Goal: Task Accomplishment & Management: Manage account settings

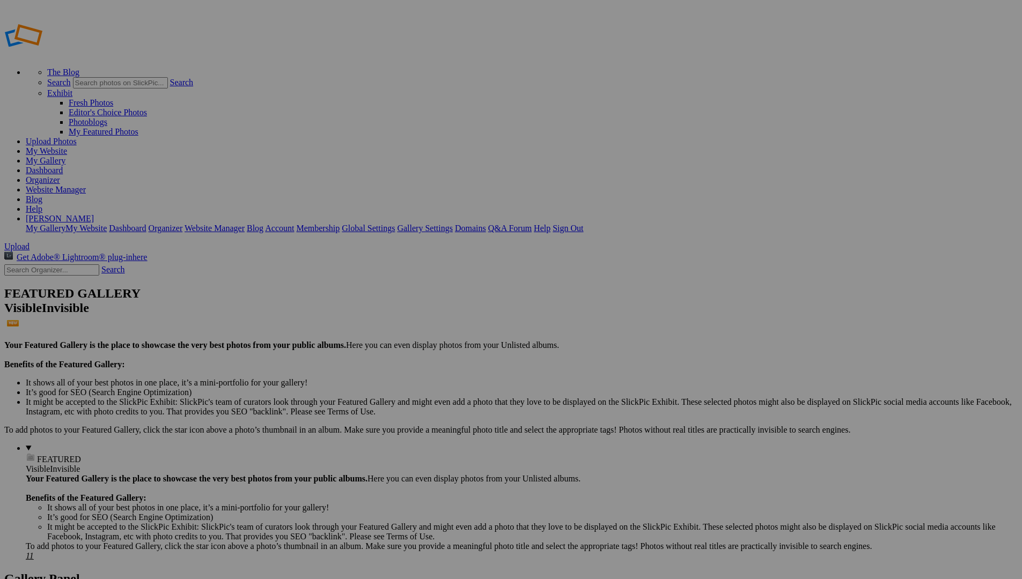
type input "Traveling"
drag, startPoint x: 676, startPoint y: 444, endPoint x: 269, endPoint y: 157, distance: 497.3
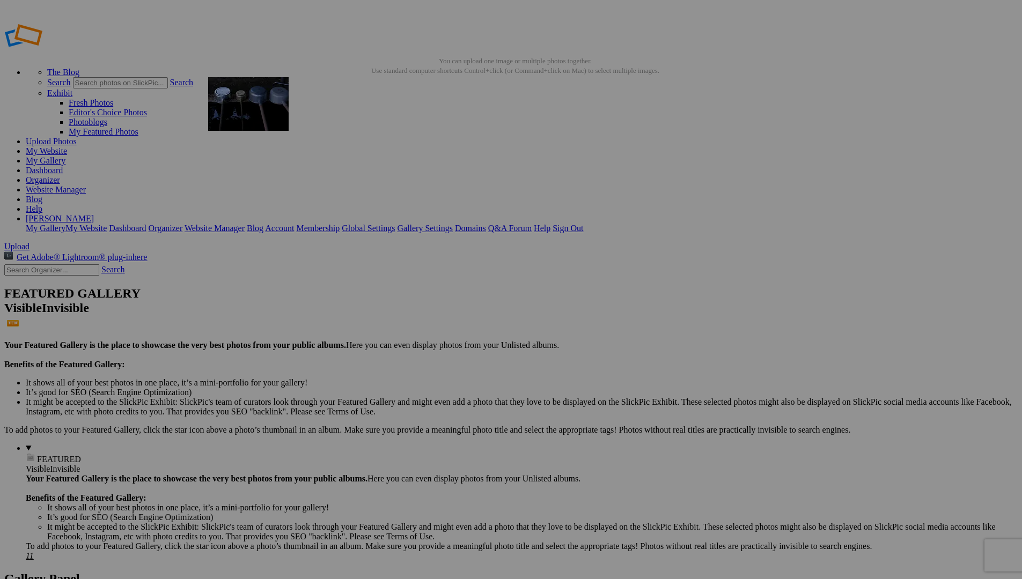
drag, startPoint x: 777, startPoint y: 441, endPoint x: 363, endPoint y: 154, distance: 503.5
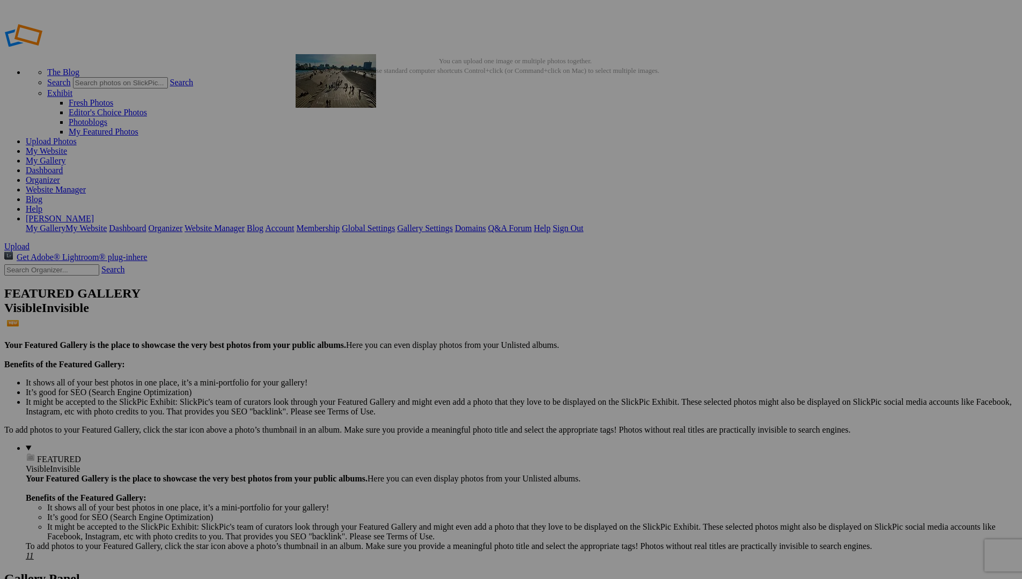
drag, startPoint x: 681, startPoint y: 434, endPoint x: 450, endPoint y: 131, distance: 381.2
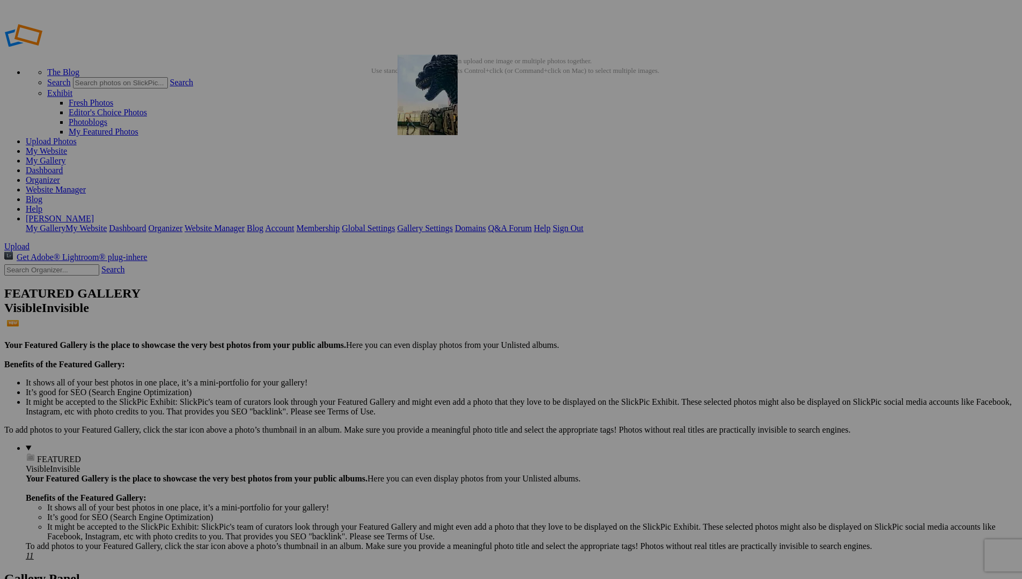
drag, startPoint x: 689, startPoint y: 445, endPoint x: 553, endPoint y: 131, distance: 342.1
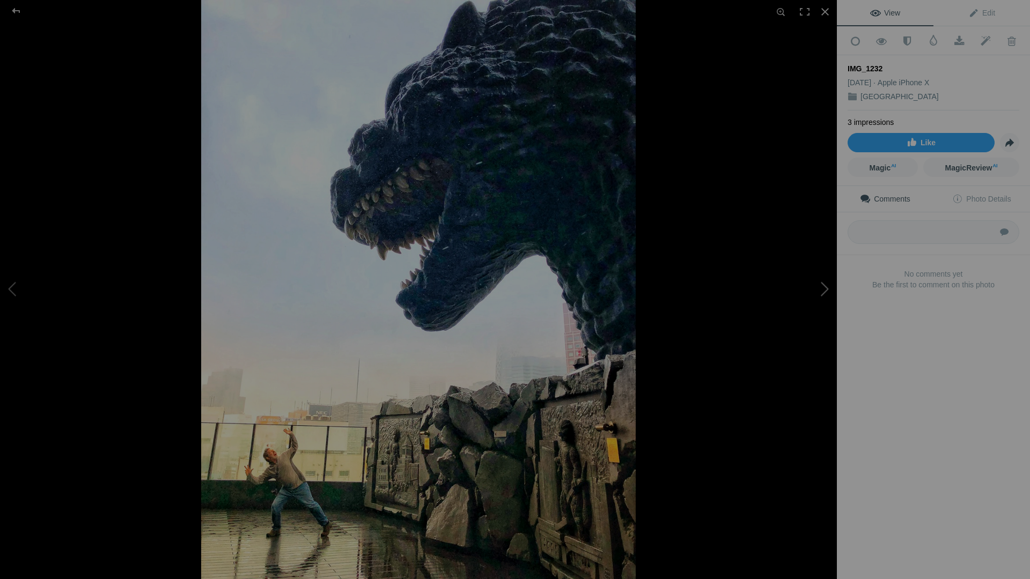
click at [822, 294] on button at bounding box center [796, 290] width 80 height 209
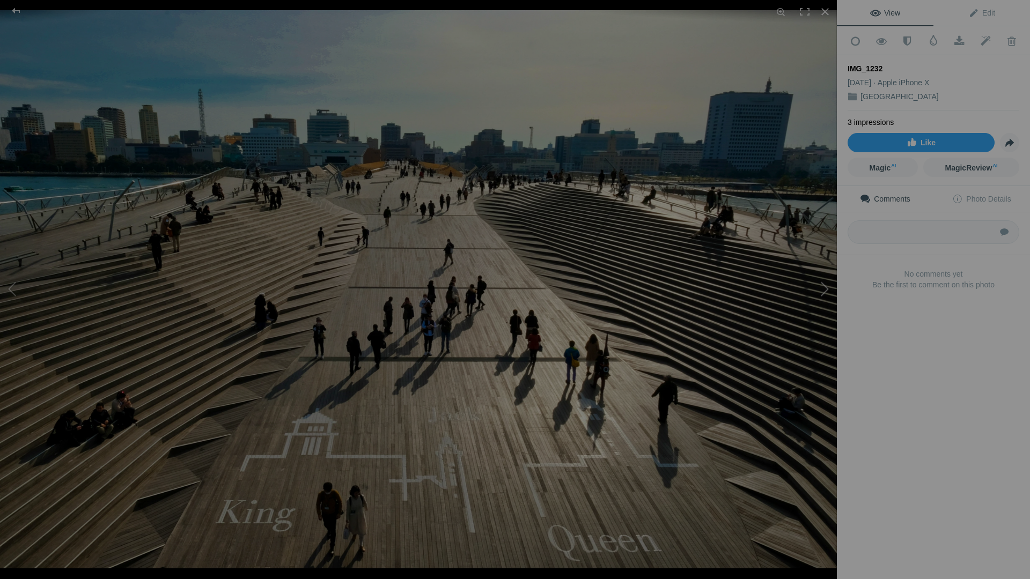
click at [822, 294] on button at bounding box center [796, 290] width 80 height 209
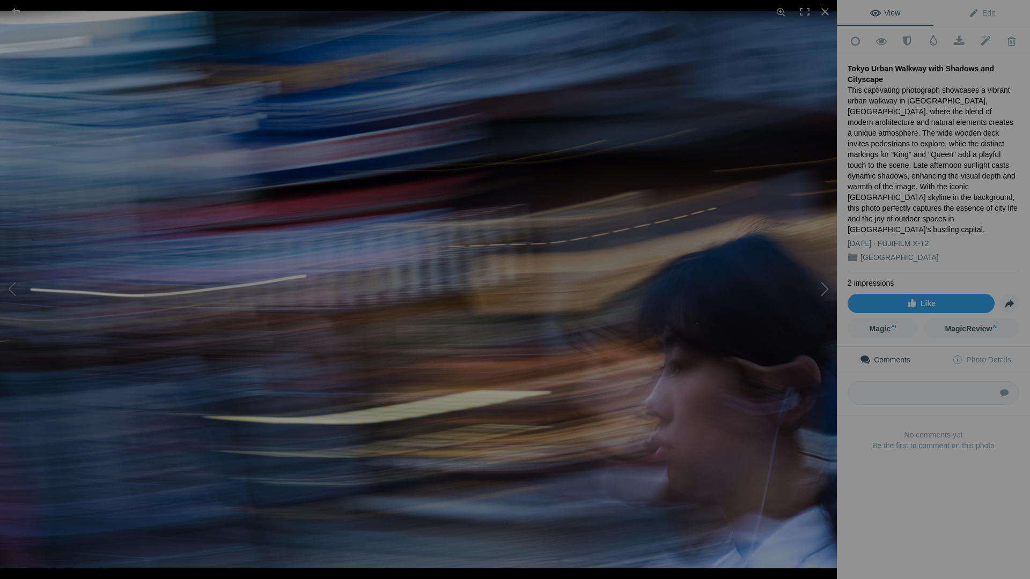
click at [822, 294] on button at bounding box center [796, 290] width 80 height 209
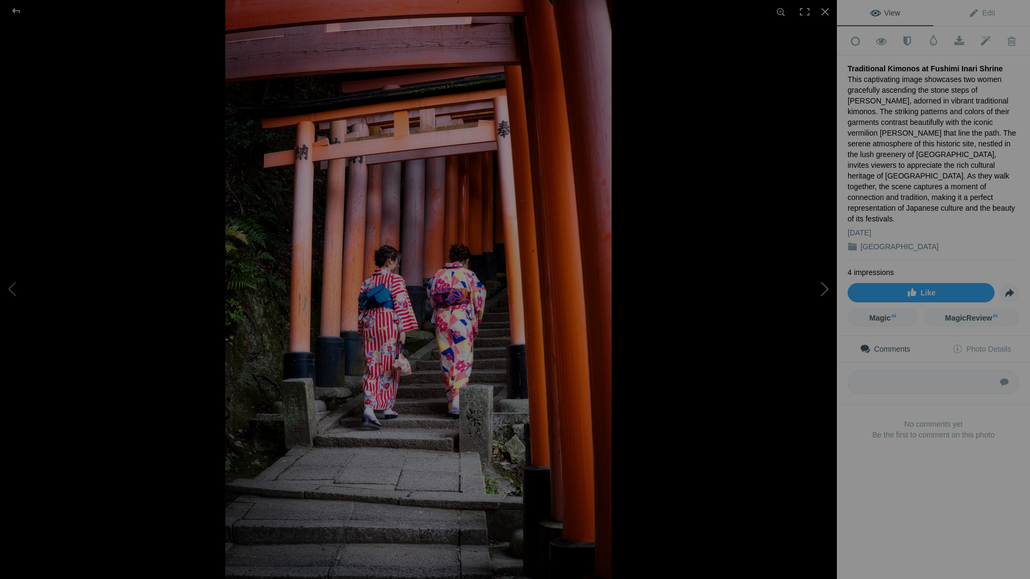
click at [824, 293] on button at bounding box center [796, 290] width 80 height 209
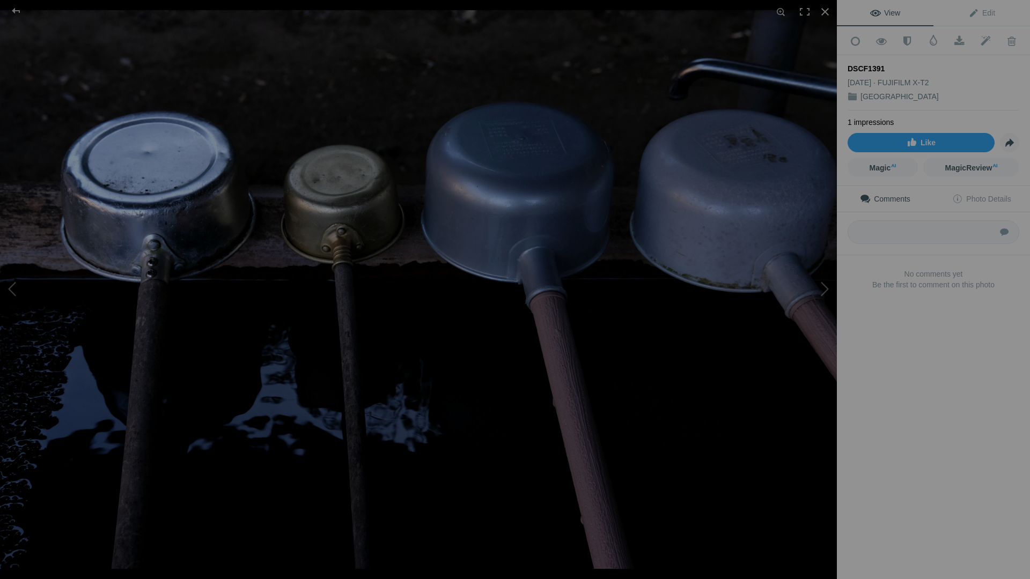
drag, startPoint x: 848, startPoint y: 65, endPoint x: 883, endPoint y: 67, distance: 34.9
click at [883, 67] on div "DSCF1391" at bounding box center [933, 68] width 172 height 11
click at [939, 460] on div "View Edit Add to Quick Collection Remove from Quick Collection Hide from Public…" at bounding box center [933, 289] width 193 height 579
click at [980, 14] on span "Edit" at bounding box center [981, 13] width 27 height 9
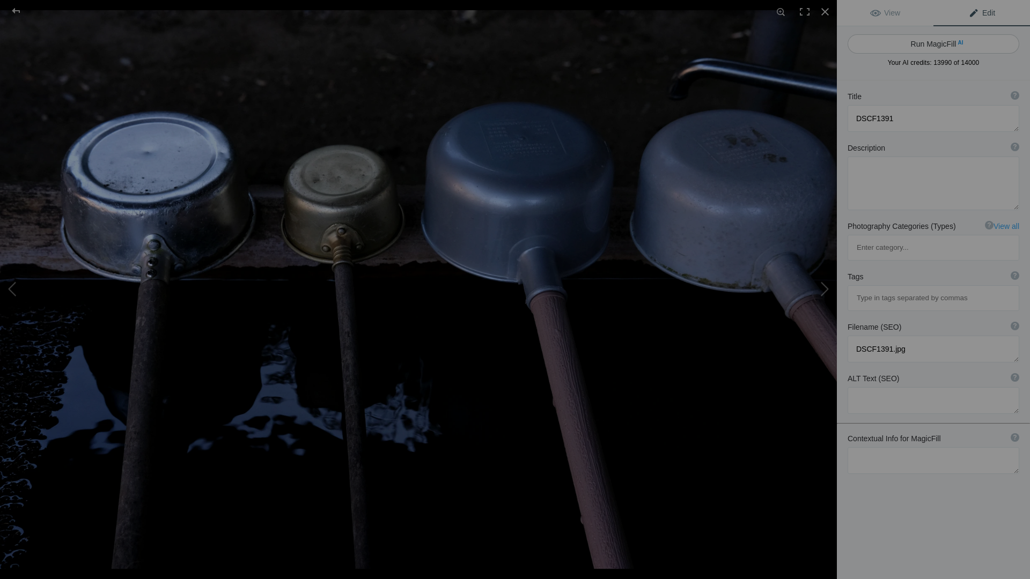
click at [982, 42] on button "Run MagicFill AI" at bounding box center [933, 43] width 172 height 19
type textarea "Traditional Japanese Water Buckets for Cleansing Rituals"
type textarea "This captivating image showcases a row of traditional Japanese water buckets, e…"
type textarea "traditional-japanese-water-buckets.jpg"
type textarea "A row of traditional Japanese water buckets with wooden handles resting over a …"
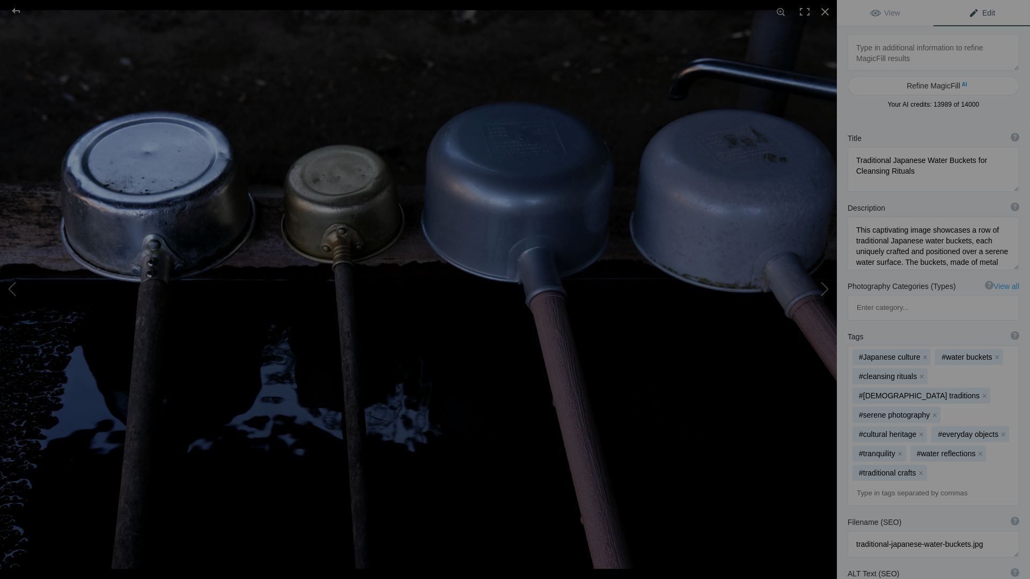
drag, startPoint x: 1007, startPoint y: 170, endPoint x: 999, endPoint y: 220, distance: 50.4
click at [1007, 188] on textarea at bounding box center [933, 169] width 172 height 45
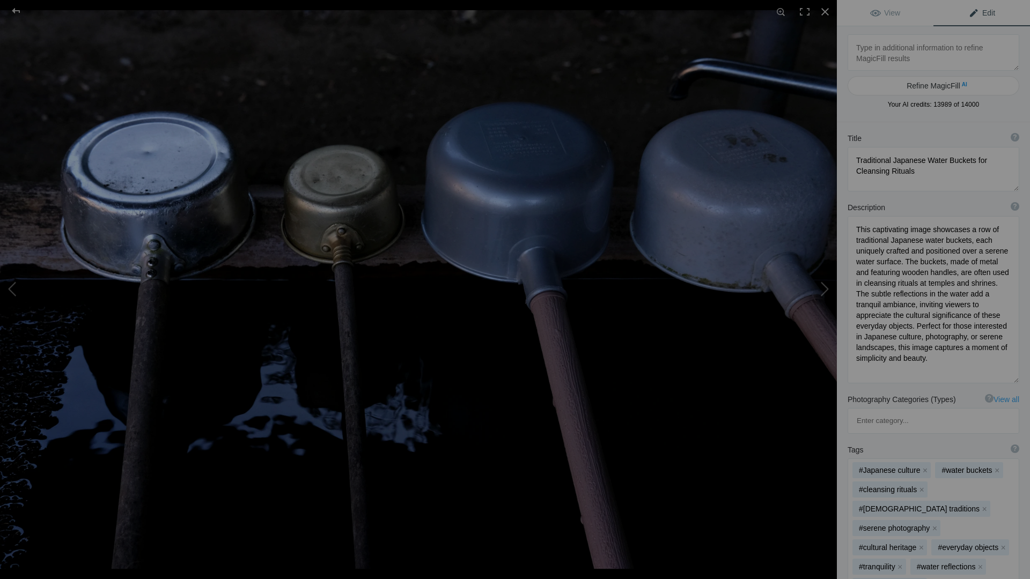
drag, startPoint x: 1007, startPoint y: 264, endPoint x: 1012, endPoint y: 366, distance: 101.5
click at [1014, 378] on div "Description ? By adding more context around images, results can become much mor…" at bounding box center [933, 293] width 193 height 192
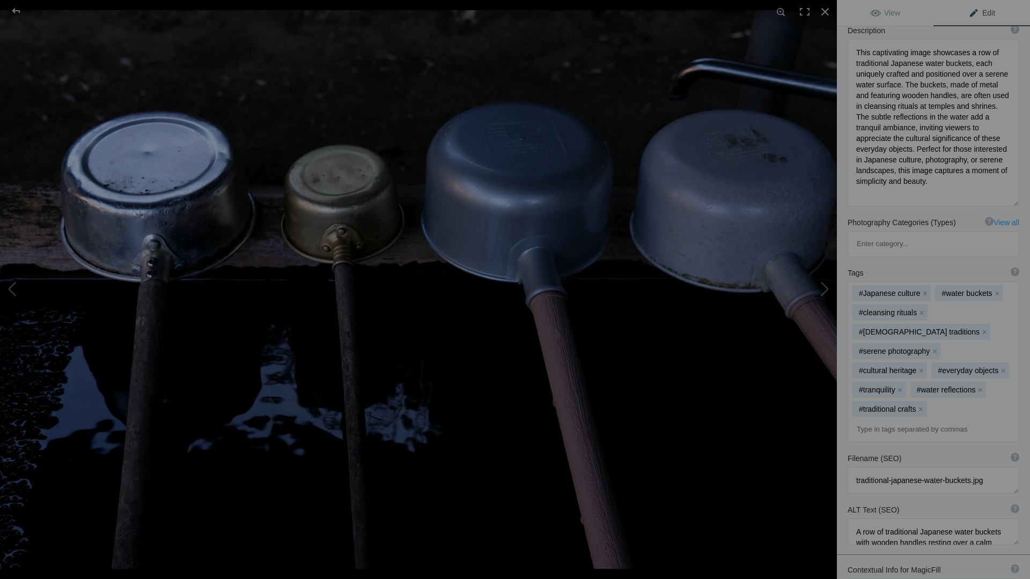
scroll to position [183, 0]
drag, startPoint x: 856, startPoint y: 406, endPoint x: 997, endPoint y: 406, distance: 140.5
click at [997, 461] on textarea at bounding box center [933, 474] width 172 height 27
click at [910, 513] on textarea at bounding box center [933, 526] width 172 height 27
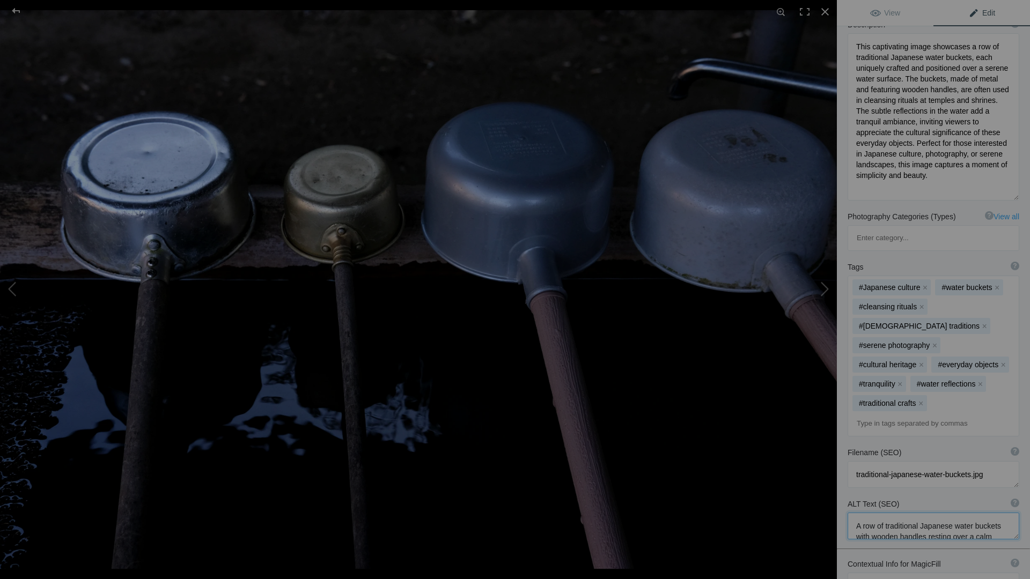
click at [910, 513] on textarea at bounding box center [933, 526] width 172 height 27
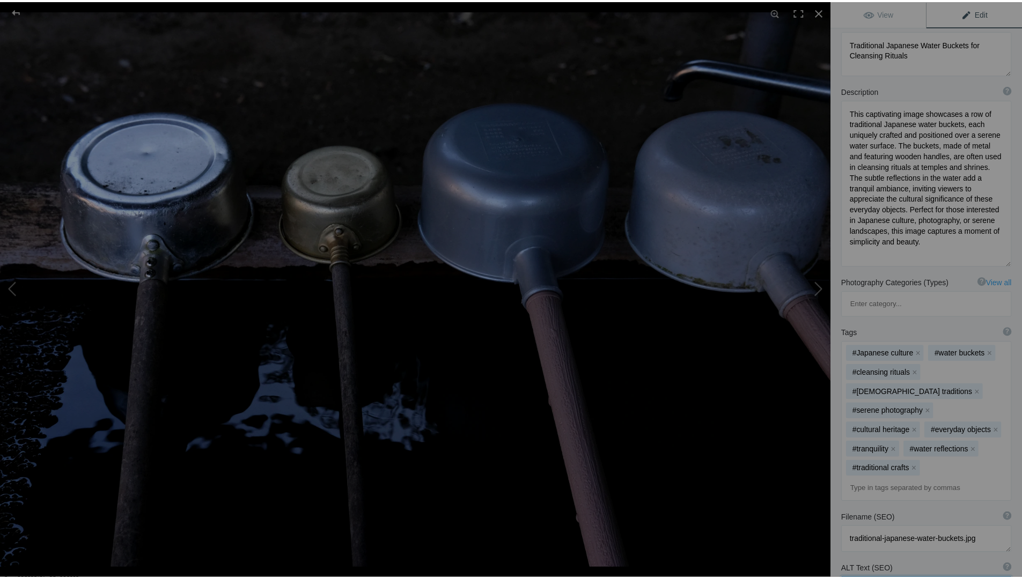
scroll to position [0, 0]
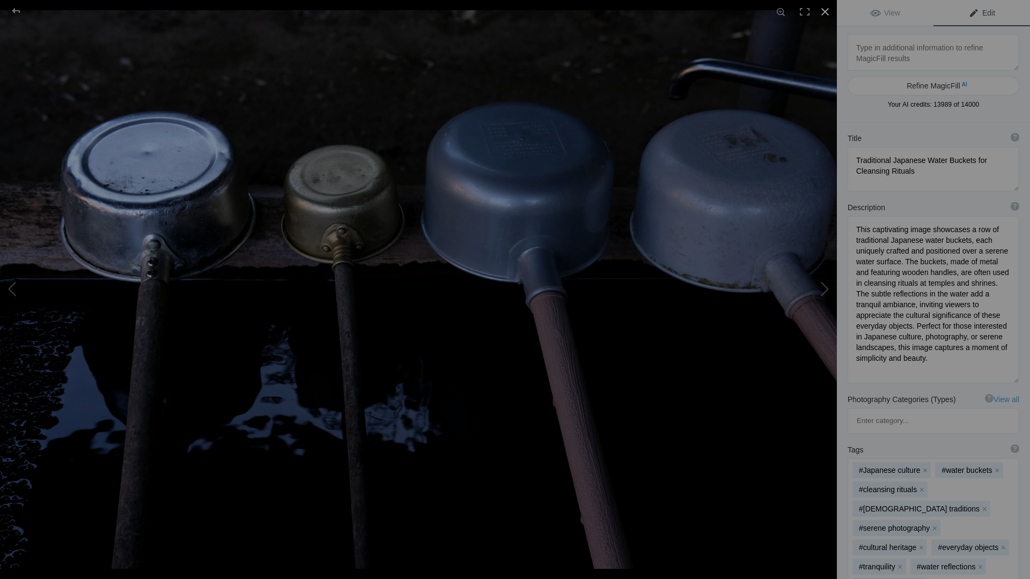
click at [824, 10] on div at bounding box center [825, 12] width 24 height 24
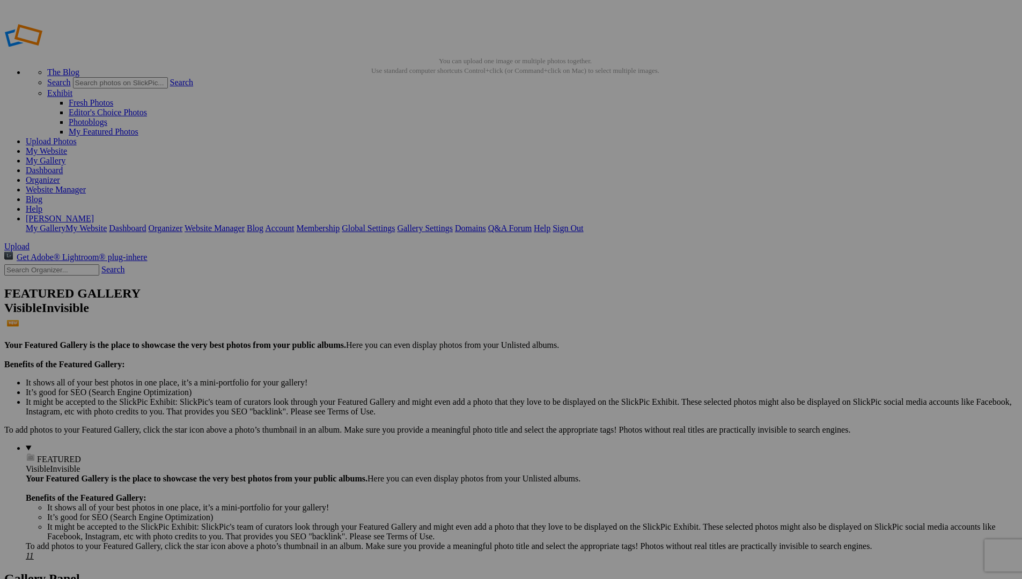
click at [393, 343] on span "Cancel" at bounding box center [381, 347] width 24 height 9
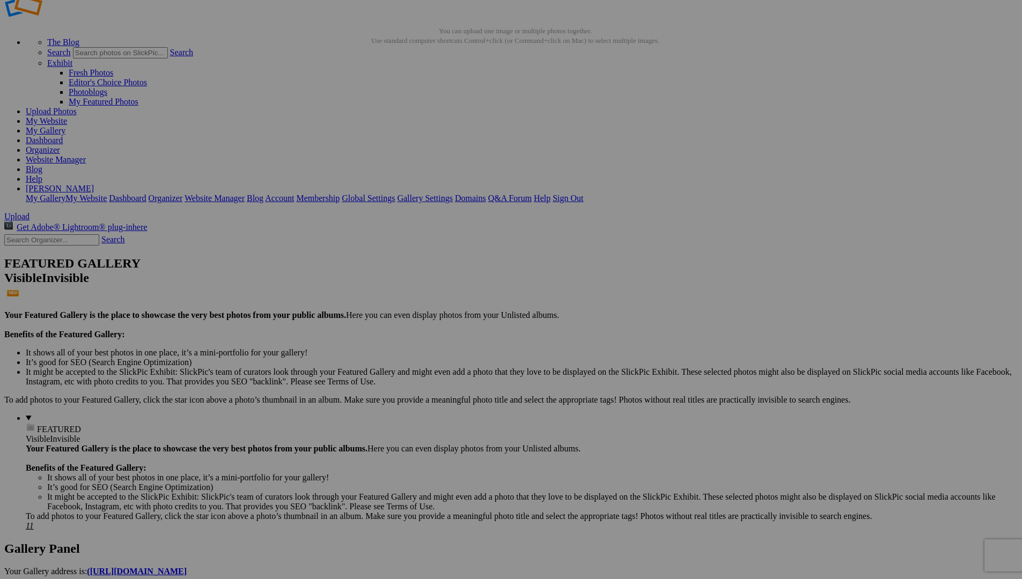
scroll to position [27, 0]
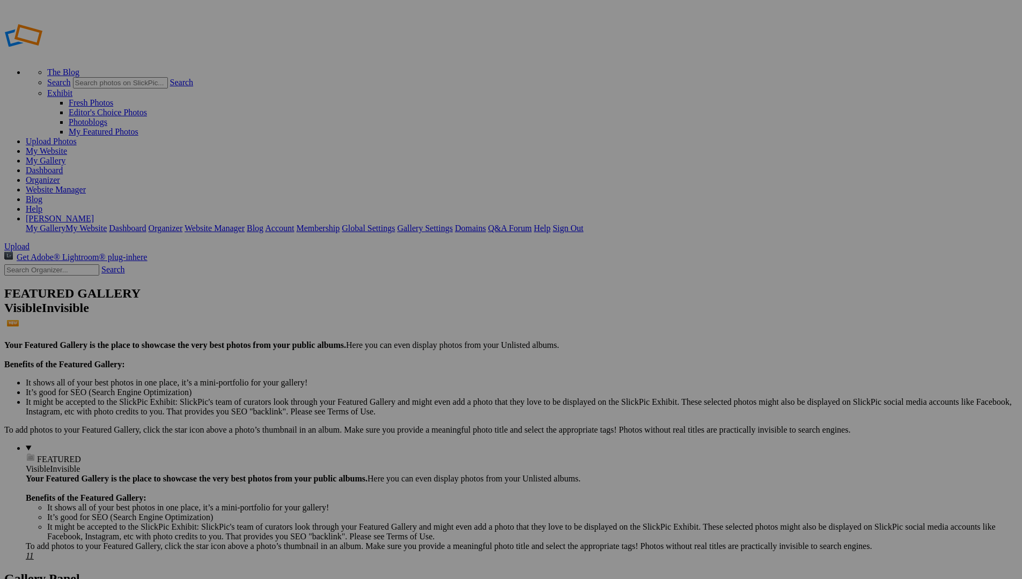
drag, startPoint x: 684, startPoint y: 163, endPoint x: 181, endPoint y: 147, distance: 503.4
drag, startPoint x: 978, startPoint y: 159, endPoint x: 285, endPoint y: 138, distance: 692.8
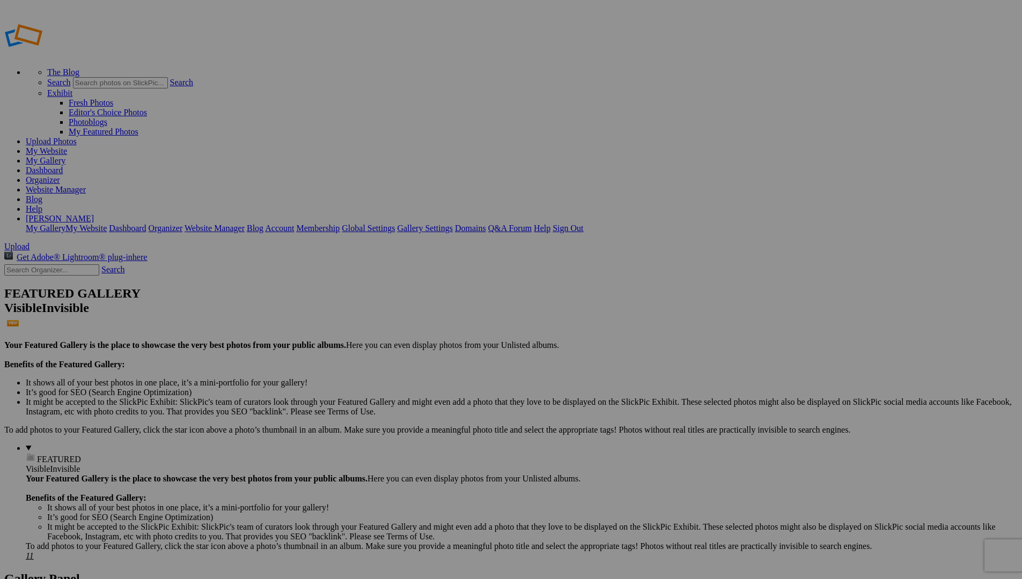
click at [86, 185] on link "Website Manager" at bounding box center [56, 189] width 60 height 9
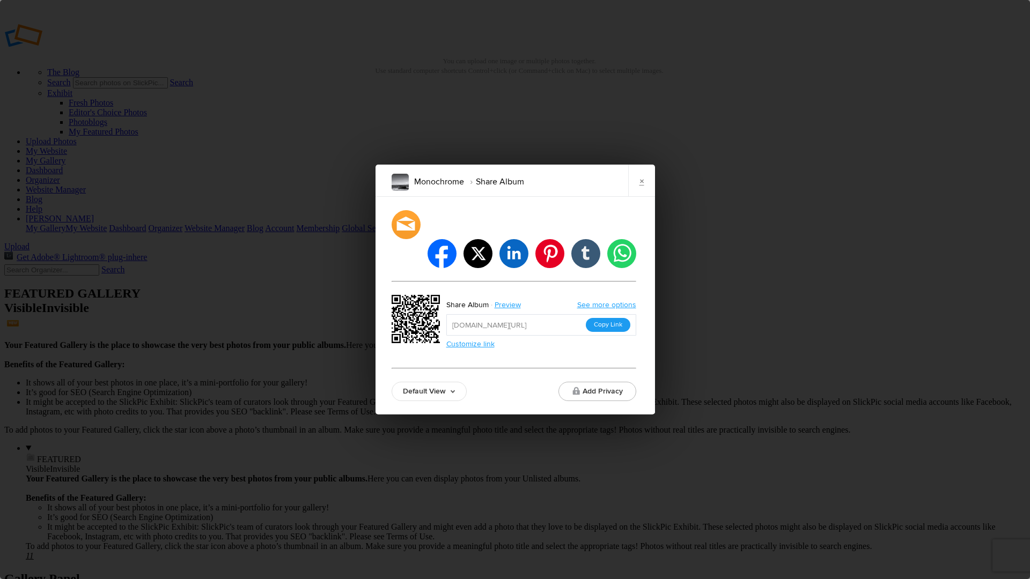
click at [611, 318] on button "Copy Link" at bounding box center [608, 325] width 45 height 14
click at [639, 195] on link "×" at bounding box center [641, 181] width 27 height 32
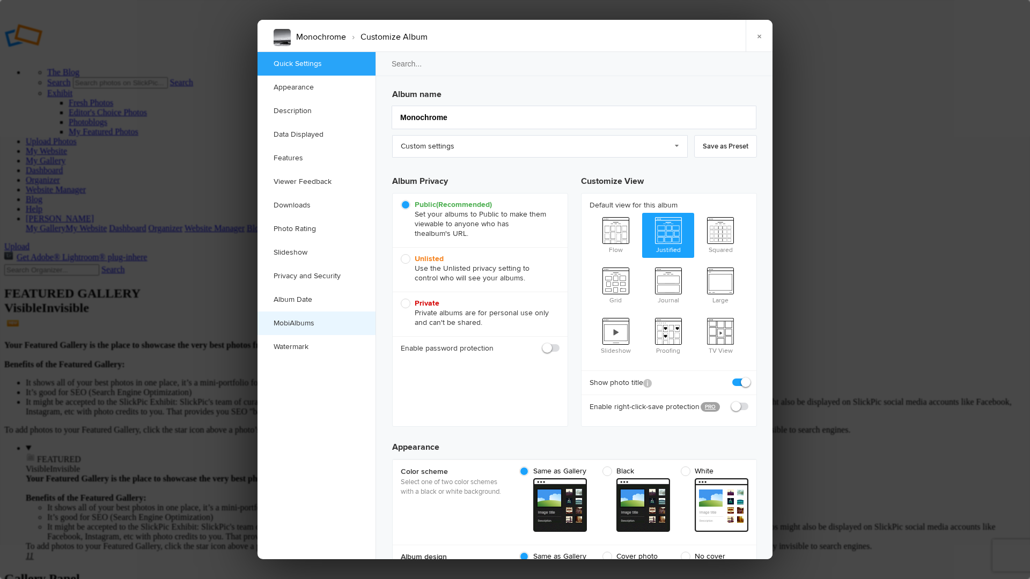
click at [286, 323] on link "MobiAlbums" at bounding box center [316, 324] width 118 height 24
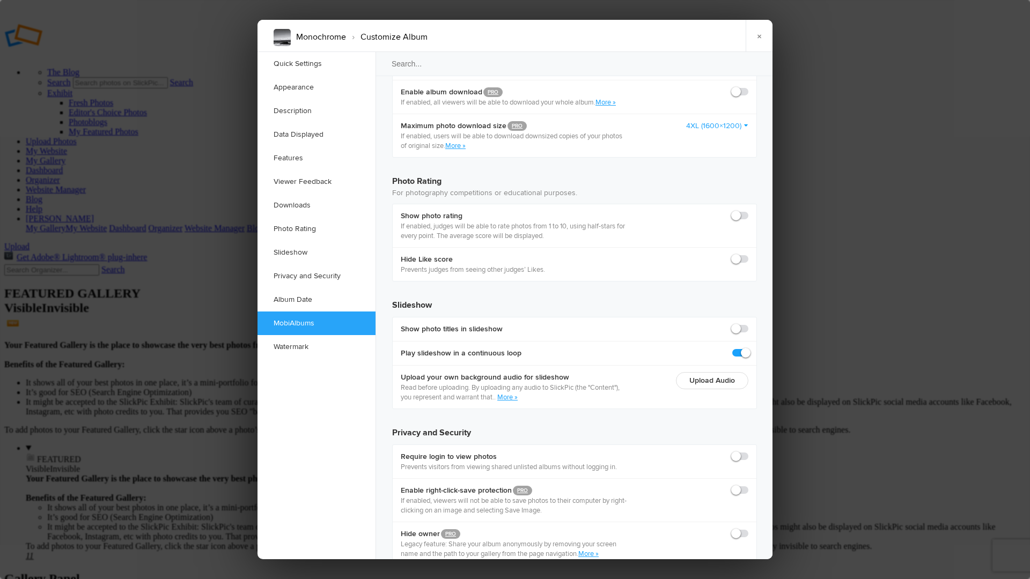
scroll to position [2241, 0]
checkbox input "true"
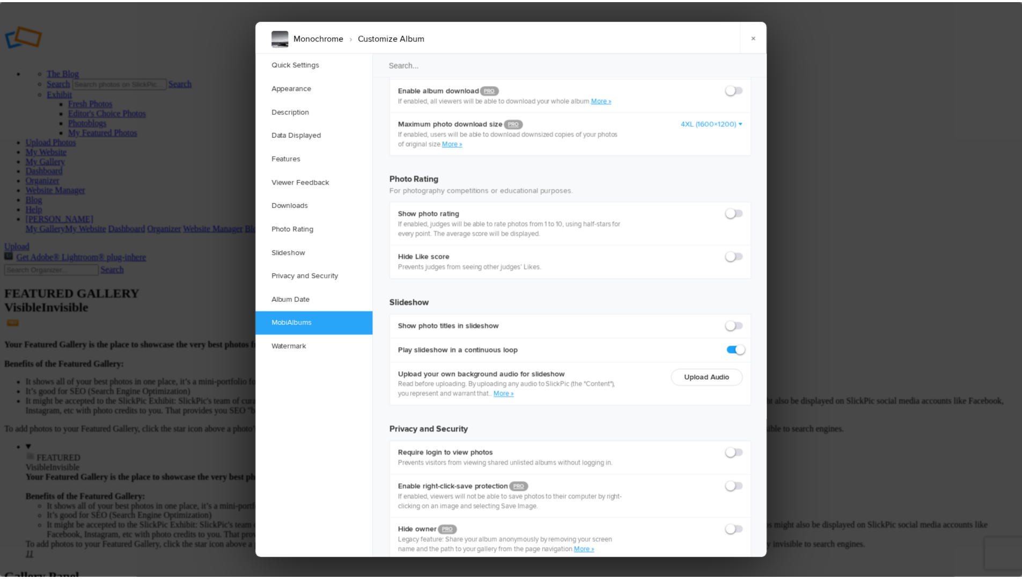
scroll to position [0, 0]
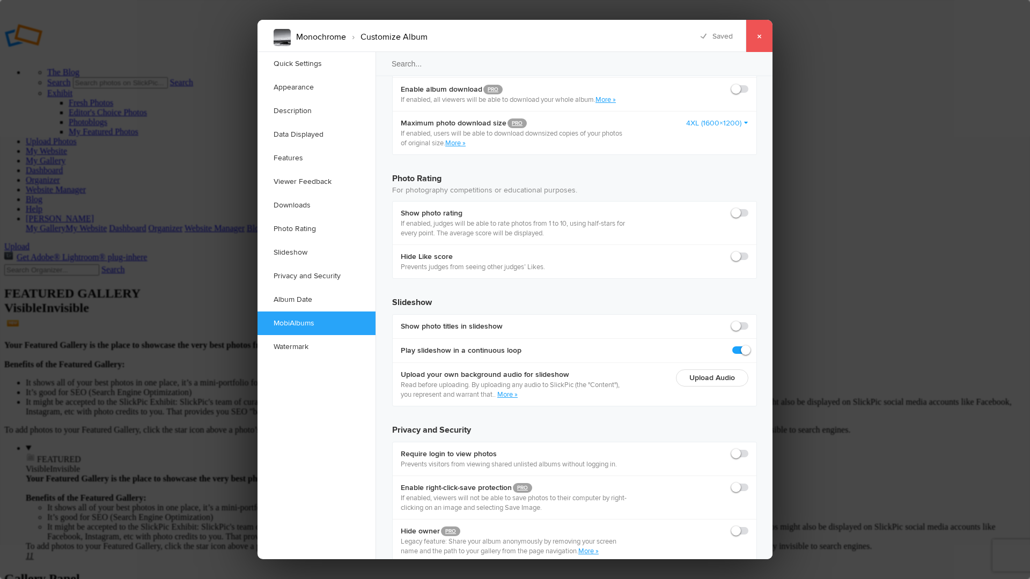
click at [760, 36] on link "×" at bounding box center [759, 36] width 27 height 32
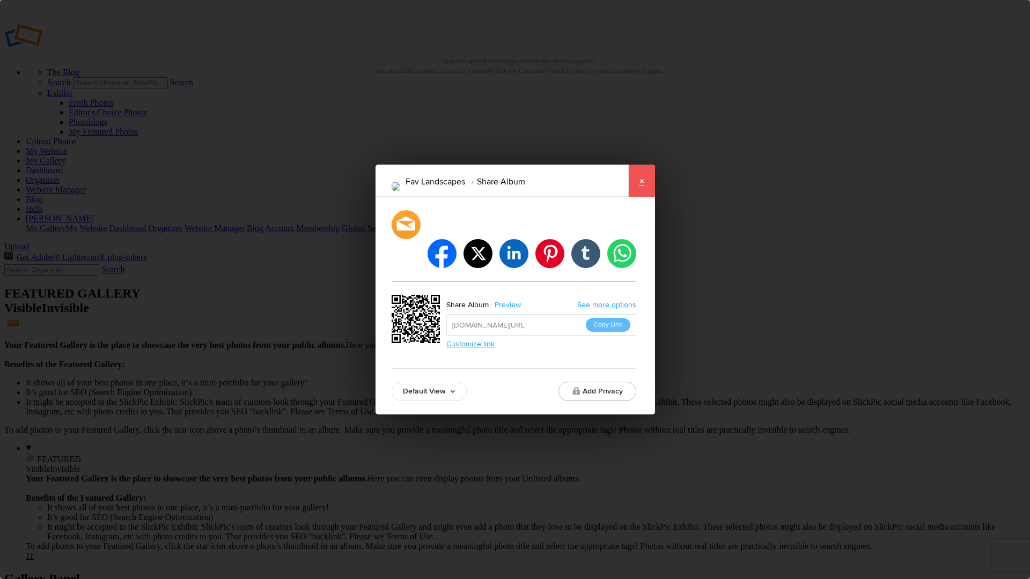
click at [642, 196] on link "×" at bounding box center [641, 181] width 27 height 32
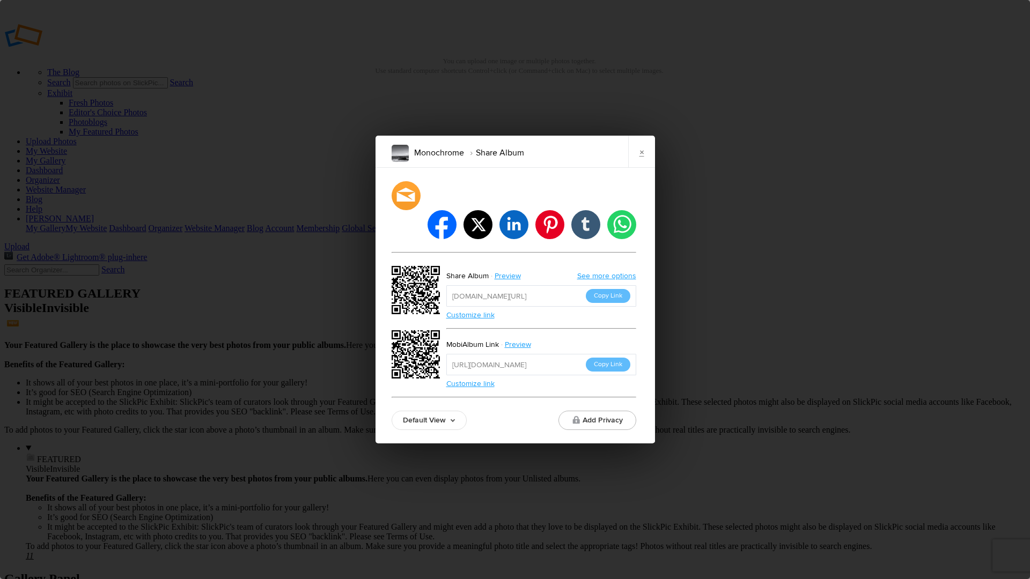
click at [608, 358] on button "Copy Link" at bounding box center [608, 365] width 45 height 14
click at [641, 165] on link "×" at bounding box center [641, 152] width 27 height 32
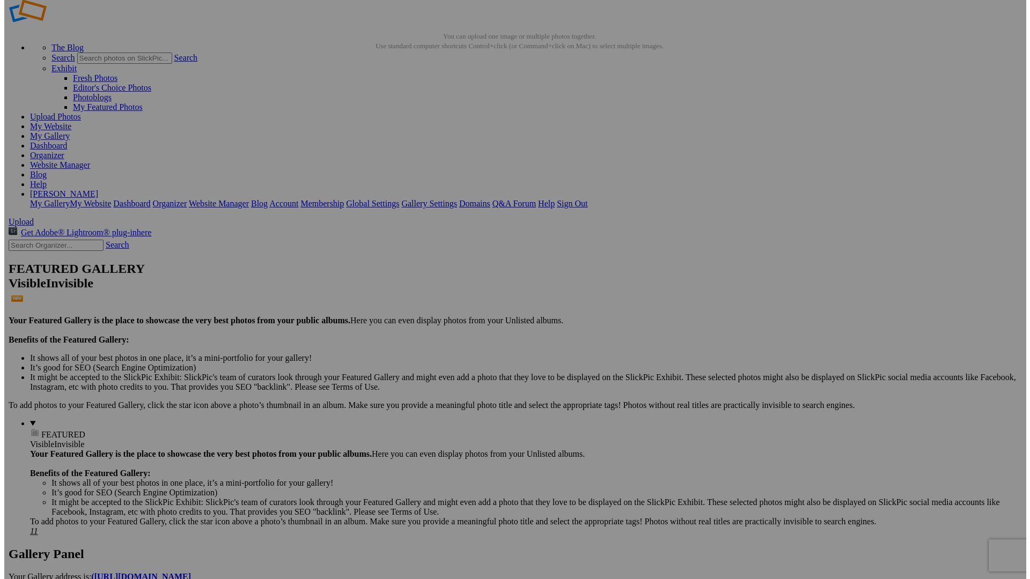
scroll to position [32, 0]
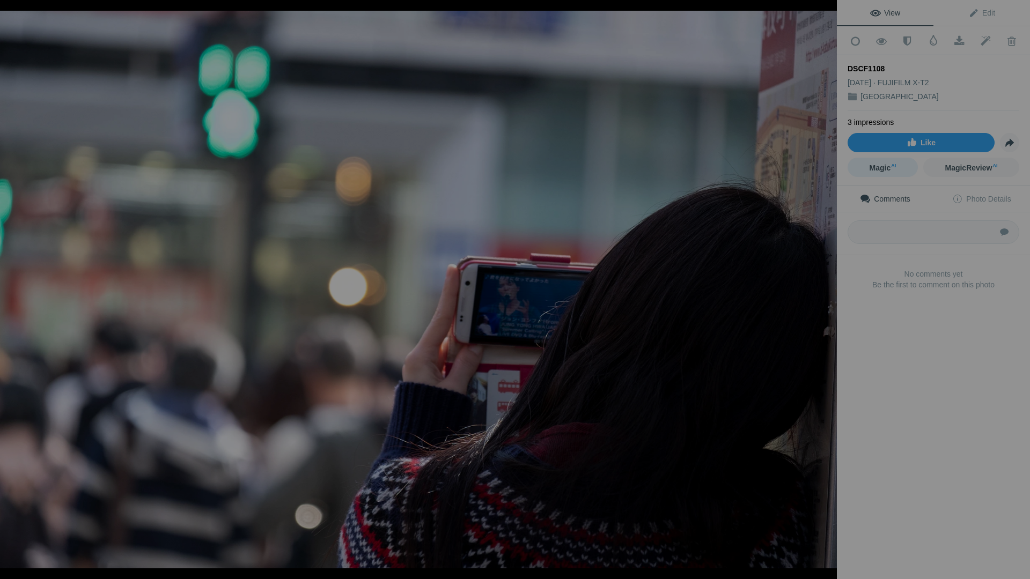
click at [882, 164] on span "Magic AI" at bounding box center [882, 168] width 27 height 9
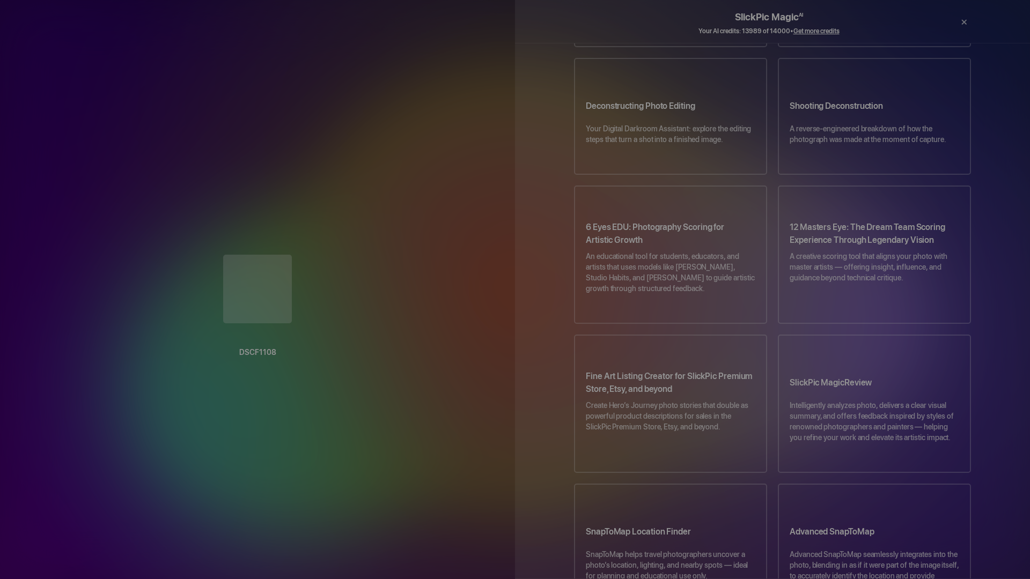
scroll to position [475, 0]
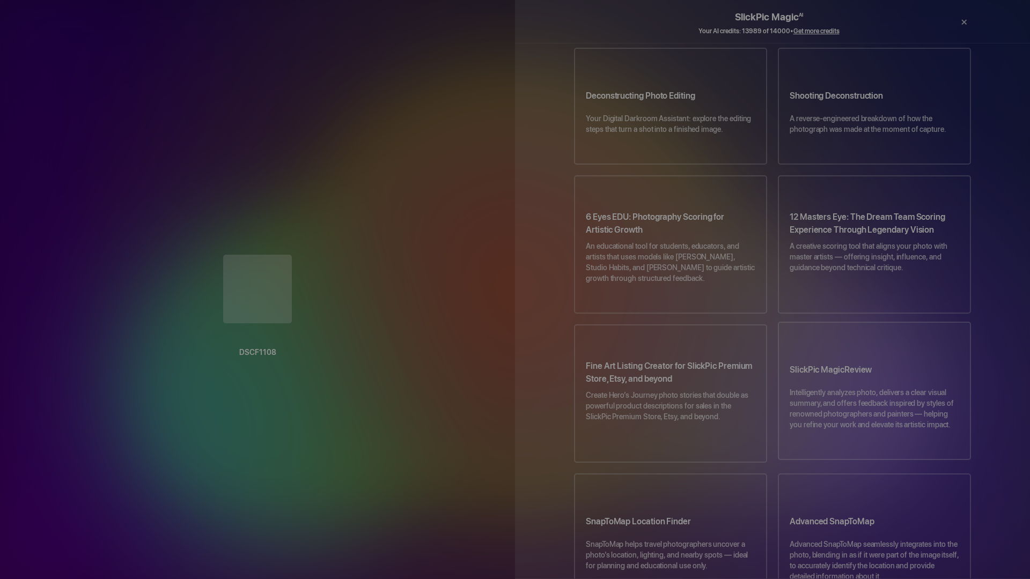
click at [858, 387] on p "Intelligently analyzes photo, delivers a clear visual summary, and offers feedb…" at bounding box center [874, 414] width 169 height 54
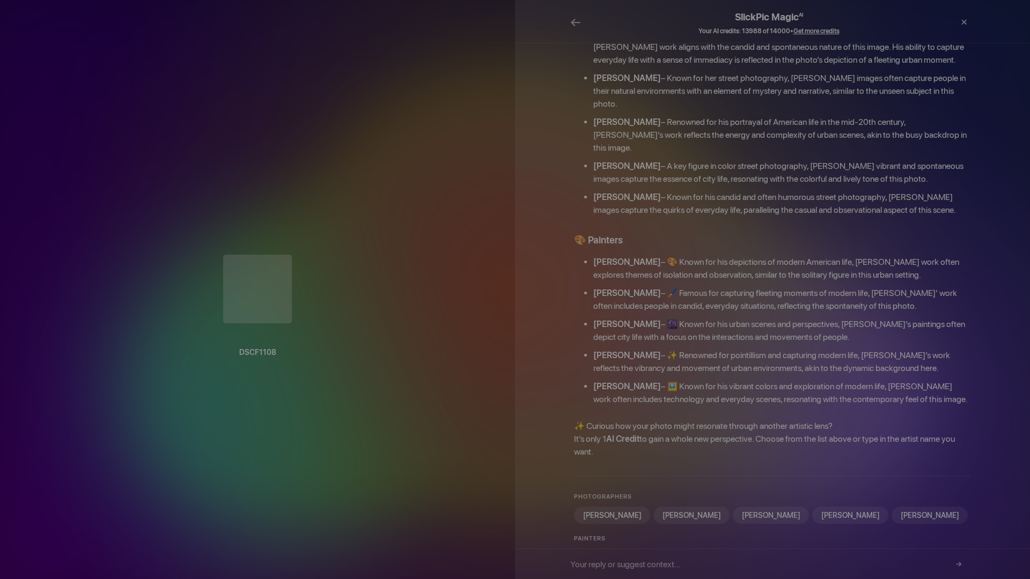
scroll to position [176, 0]
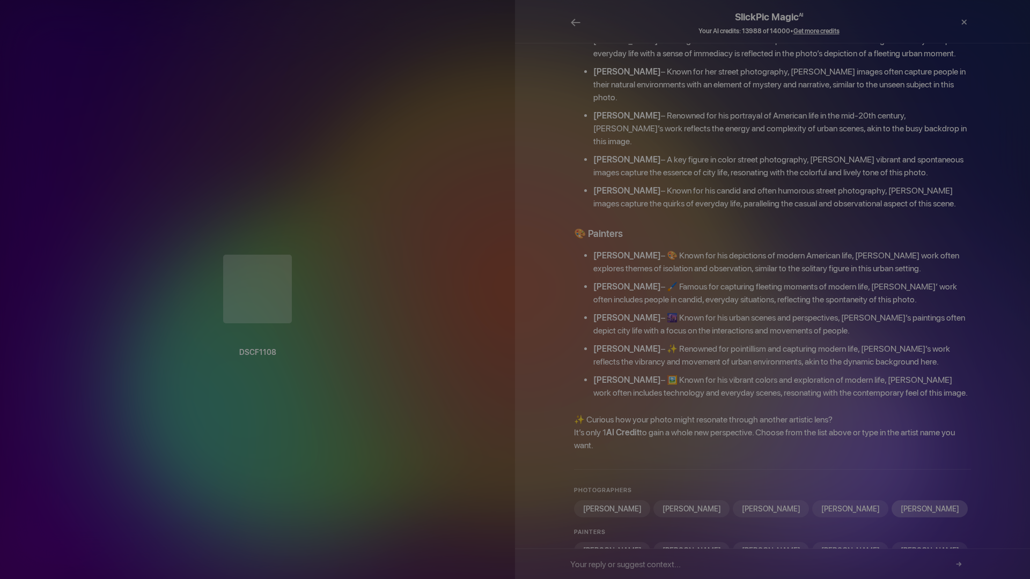
click at [937, 500] on div "[PERSON_NAME]" at bounding box center [929, 508] width 76 height 17
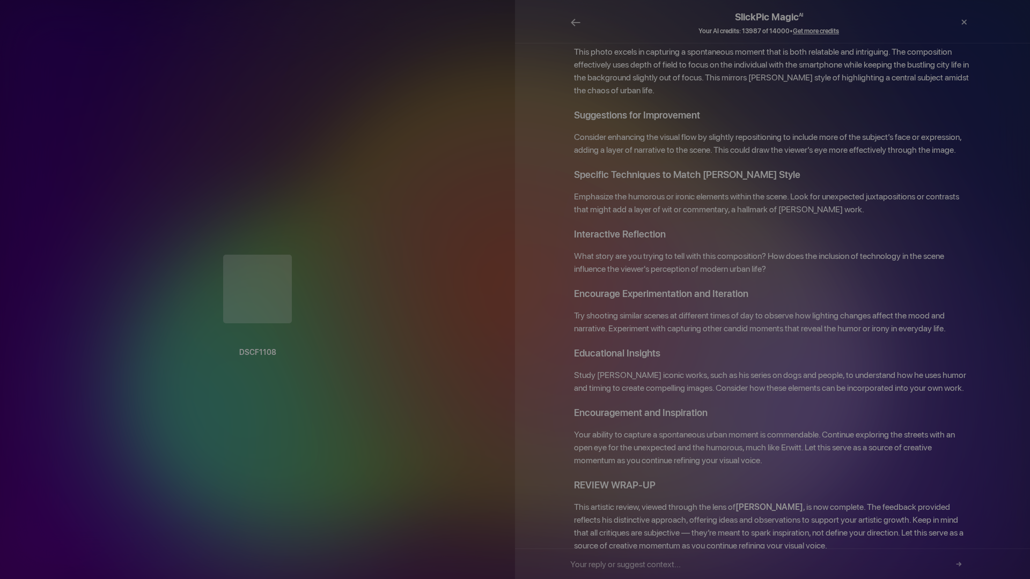
scroll to position [818, 0]
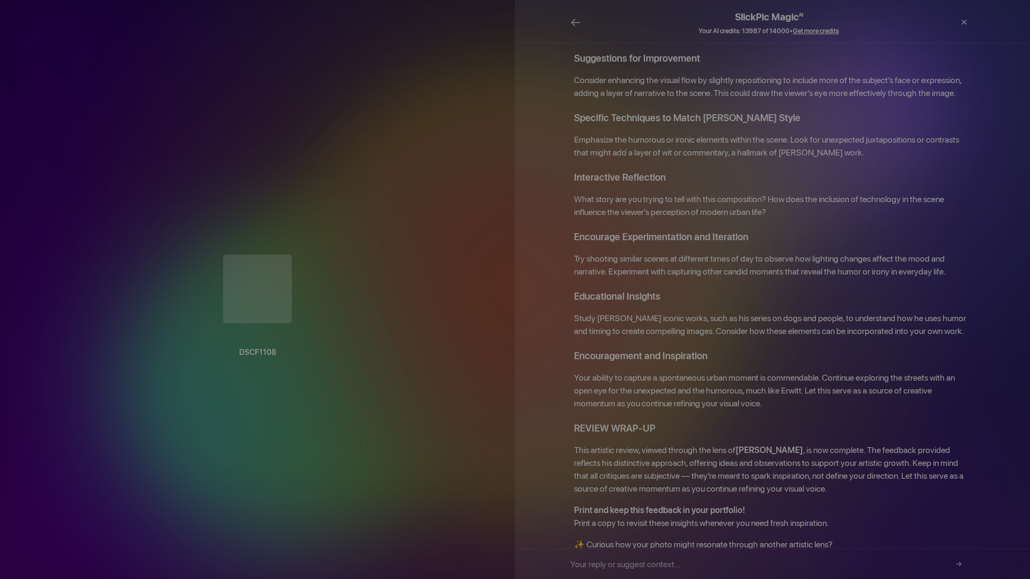
click at [940, 24] on div "Print" at bounding box center [942, 22] width 21 height 32
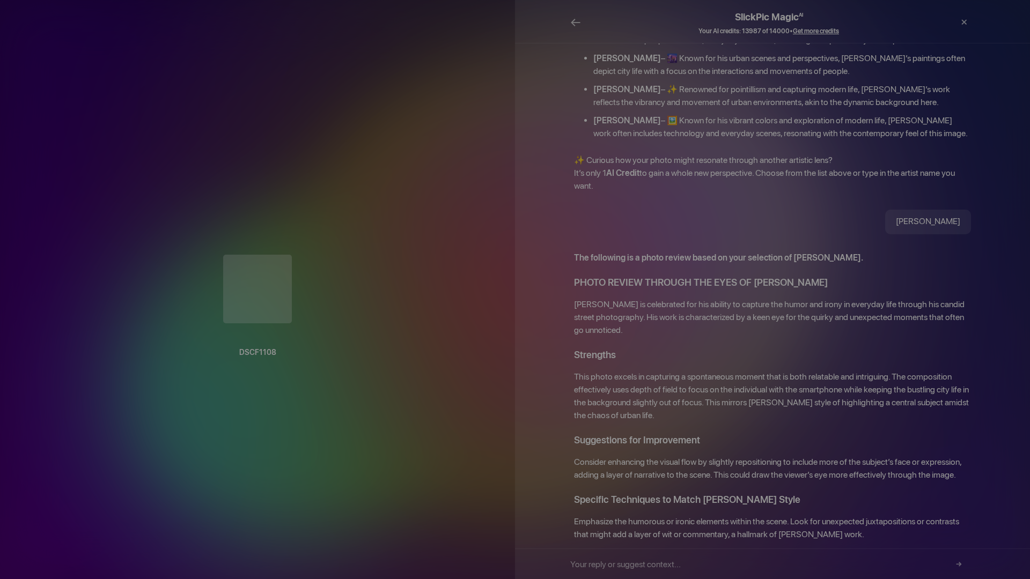
scroll to position [431, 0]
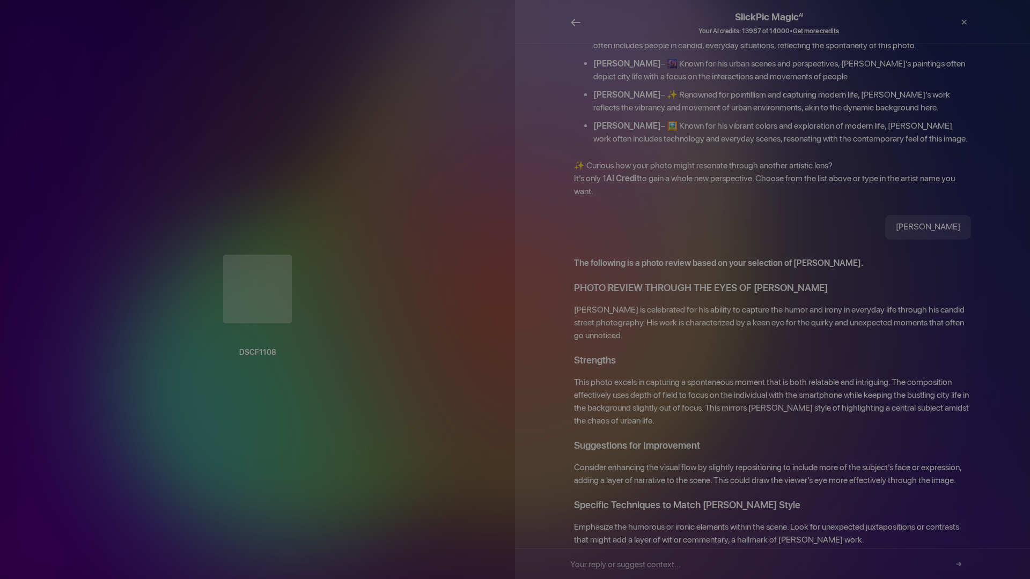
click at [573, 23] on span "←" at bounding box center [575, 22] width 11 height 16
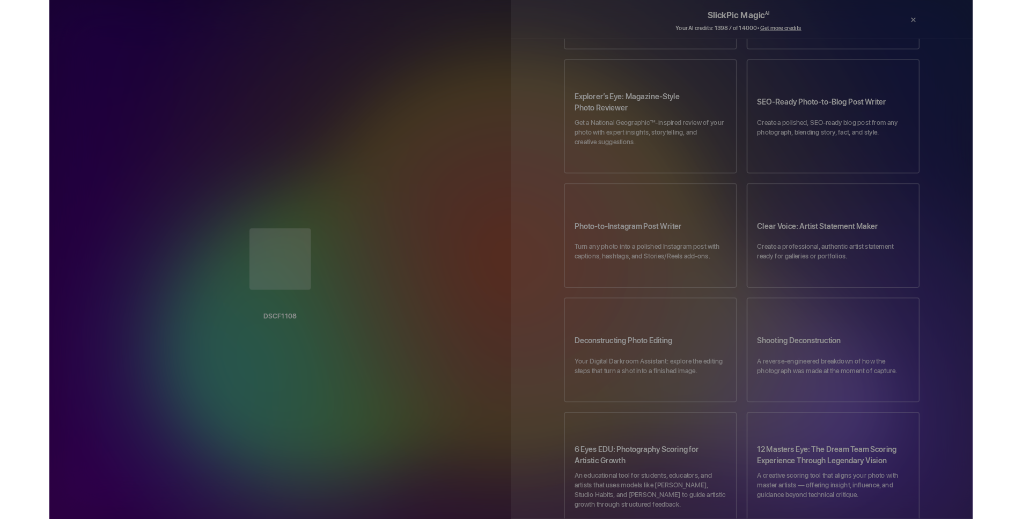
scroll to position [0, 0]
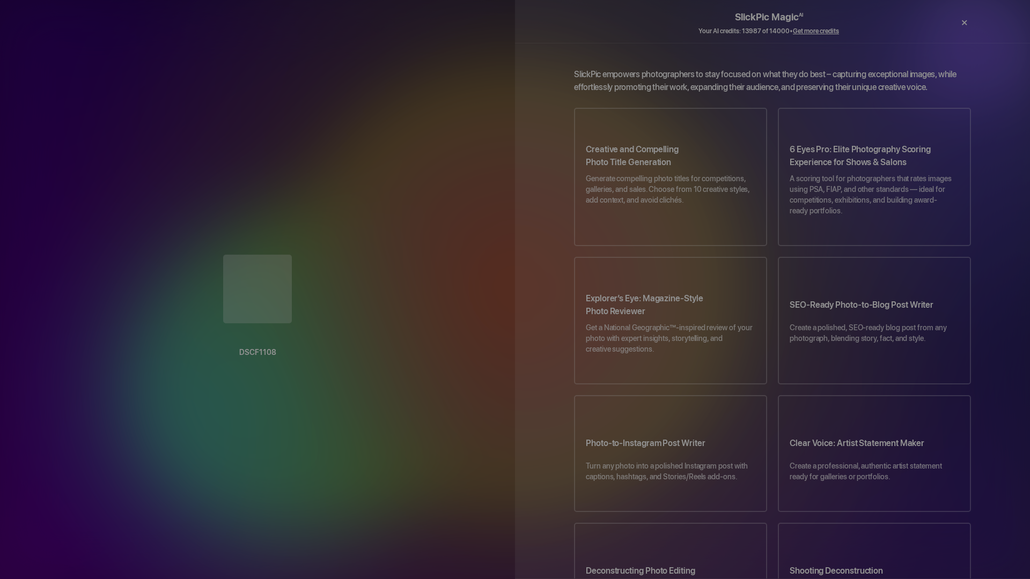
click at [964, 21] on div "×" at bounding box center [964, 22] width 32 height 21
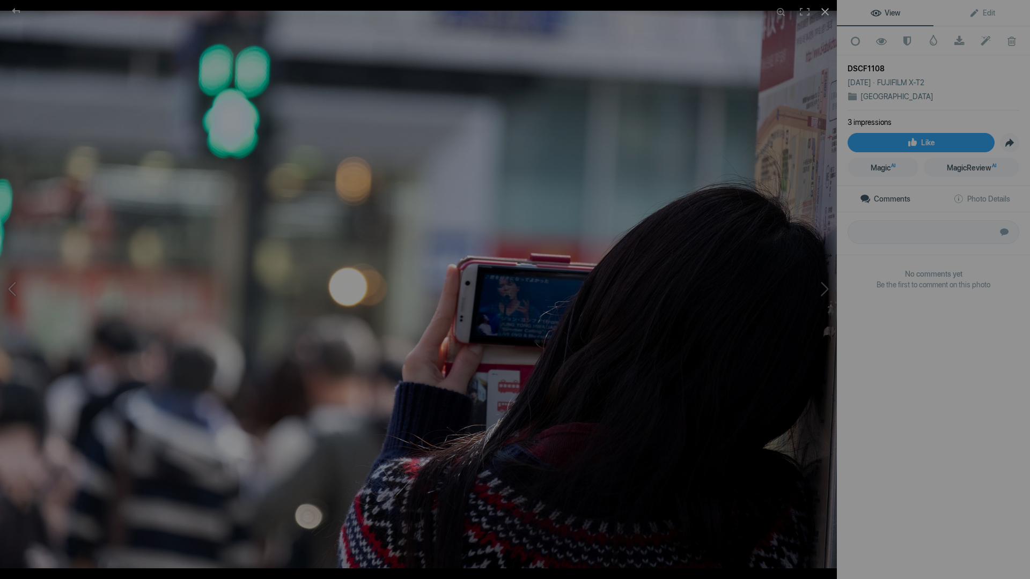
click at [825, 12] on div at bounding box center [825, 12] width 24 height 24
